Goal: Navigation & Orientation: Find specific page/section

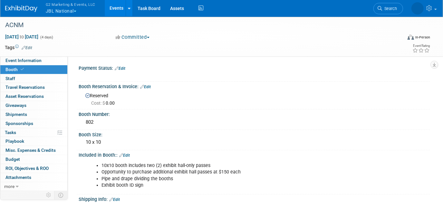
click at [57, 11] on button "G2 Marketing & Events, LLC JBL National" at bounding box center [74, 8] width 58 height 17
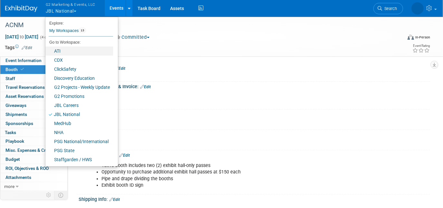
click at [57, 52] on link "ATI" at bounding box center [79, 50] width 68 height 9
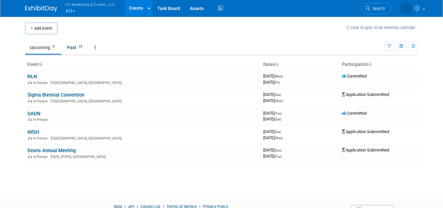
click at [71, 11] on button "G2 Marketing & Events, LLC ATI" at bounding box center [94, 8] width 58 height 17
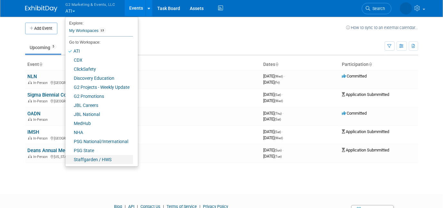
click at [115, 158] on link "Staffgarden / HWS" at bounding box center [99, 159] width 68 height 9
